Goal: Obtain resource: Download file/media

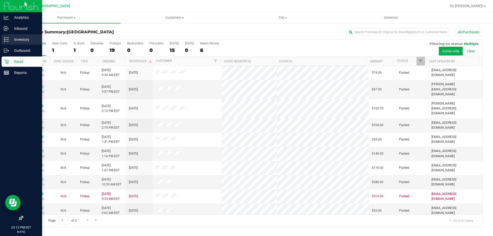
click at [26, 42] on p "Inventory" at bounding box center [24, 39] width 31 height 6
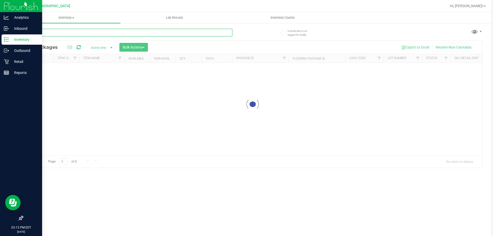
click at [75, 34] on input "text" at bounding box center [128, 33] width 210 height 8
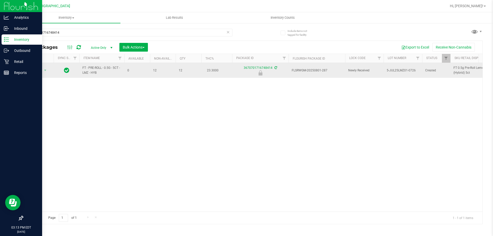
click at [79, 66] on td "FT - PRE-ROLL - 0.5G - 5CT - LMZ - HYB" at bounding box center [101, 70] width 45 height 15
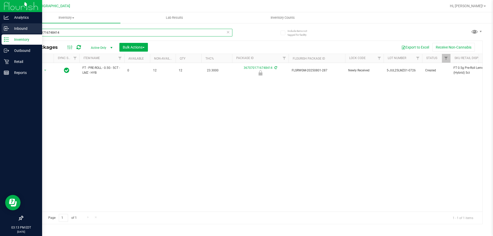
drag, startPoint x: 68, startPoint y: 34, endPoint x: 1, endPoint y: 28, distance: 67.0
click at [1, 28] on div "Analytics Inbound Inventory Outbound Retail Reports 03:13 PM EDT [DATE] 08/[GEO…" at bounding box center [246, 118] width 493 height 236
paste input "FT - PRE-ROLL - 0.5G - 5CT - LMZ - HYB"
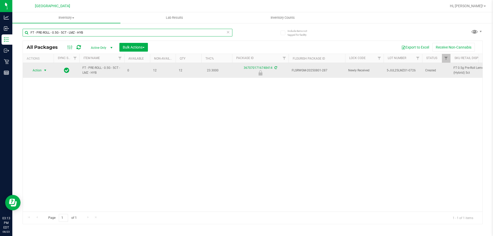
type input "FT - PRE-ROLL - 0.5G - 5CT - LMZ - HYB"
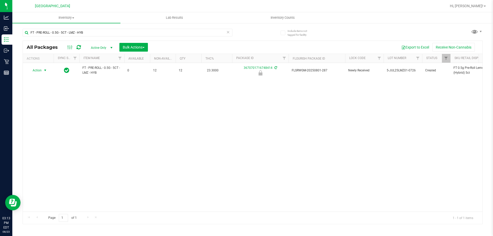
drag, startPoint x: 35, startPoint y: 70, endPoint x: 34, endPoint y: 74, distance: 4.4
click at [35, 70] on span "Action" at bounding box center [35, 70] width 14 height 7
click at [40, 128] on li "Unlock package" at bounding box center [44, 132] width 33 height 8
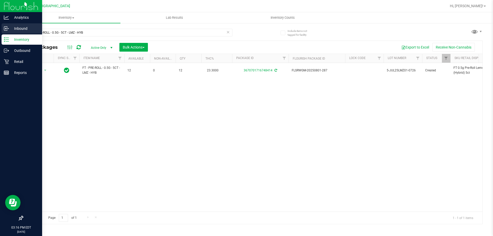
click at [4, 30] on icon at bounding box center [5, 29] width 3 height 4
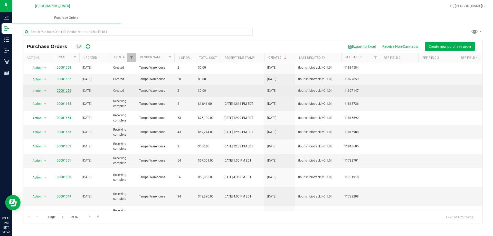
click at [68, 90] on link "00001656" at bounding box center [64, 91] width 14 height 4
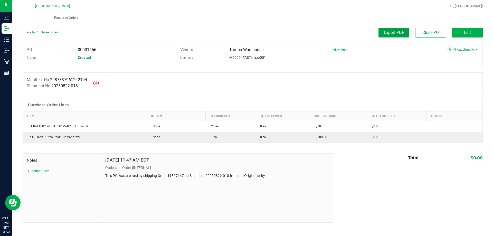
click at [392, 32] on span "Export PDF" at bounding box center [394, 32] width 20 height 5
click at [35, 34] on link "Back to Purchase Orders" at bounding box center [41, 33] width 36 height 4
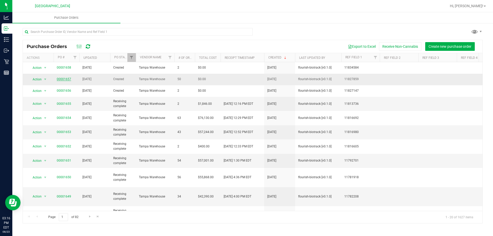
click at [60, 80] on link "00001657" at bounding box center [64, 79] width 14 height 4
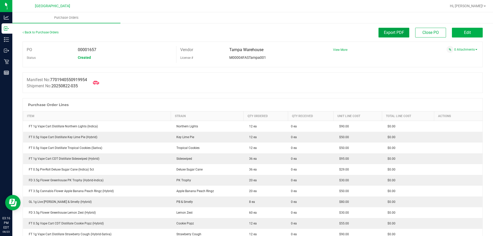
click at [378, 36] on button "Export PDF" at bounding box center [393, 33] width 31 height 10
click at [39, 31] on link "Back to Purchase Orders" at bounding box center [41, 33] width 36 height 4
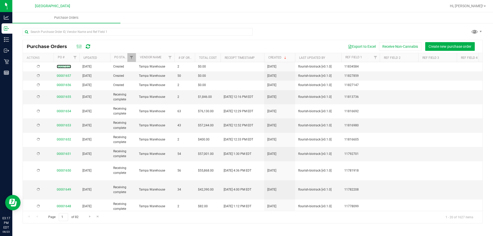
click at [64, 66] on link "00001658" at bounding box center [64, 67] width 14 height 4
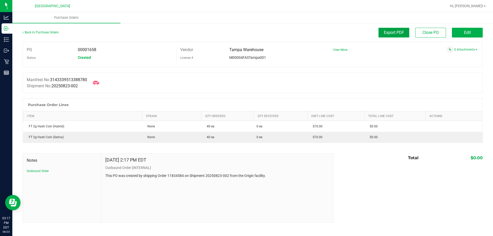
click at [396, 36] on button "Export PDF" at bounding box center [393, 33] width 31 height 10
click at [42, 33] on link "Back to Purchase Orders" at bounding box center [41, 33] width 36 height 4
